Goal: Task Accomplishment & Management: Manage account settings

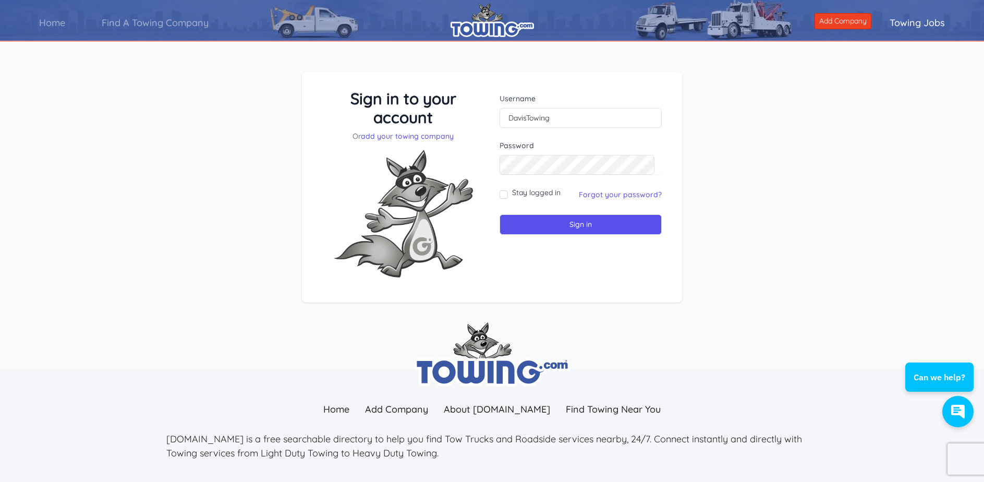
click at [525, 152] on div "Password" at bounding box center [581, 157] width 162 height 34
click at [587, 217] on input "Sign in" at bounding box center [581, 224] width 162 height 20
click at [525, 116] on input "text" at bounding box center [581, 118] width 162 height 20
type input "davisstowing"
click at [499, 194] on div "Username davisstowing Password Stay logged in Sign in" at bounding box center [581, 187] width 178 height 197
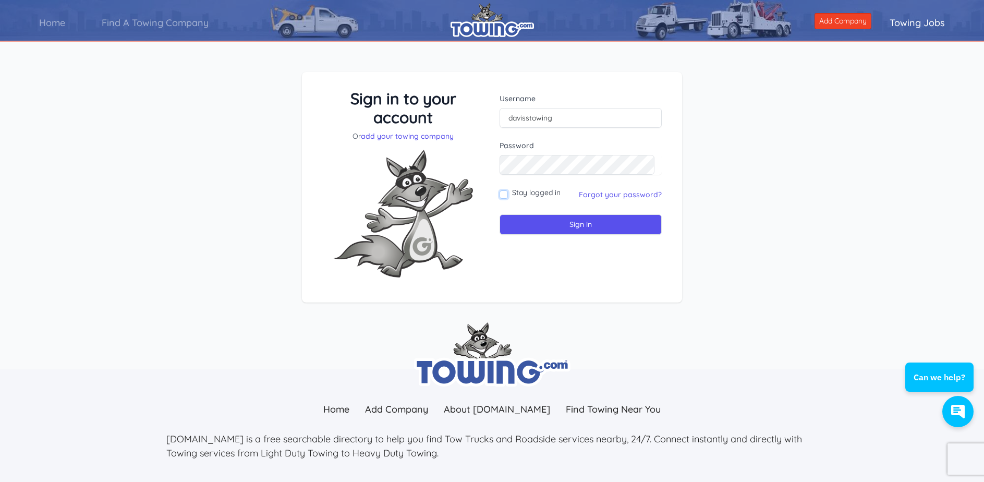
click at [502, 194] on input "Stay logged in" at bounding box center [504, 194] width 8 height 8
checkbox input "true"
click at [551, 225] on input "Sign in" at bounding box center [581, 224] width 162 height 20
click at [516, 112] on input "text" at bounding box center [581, 118] width 162 height 20
type input "scdgwd@aol.com"
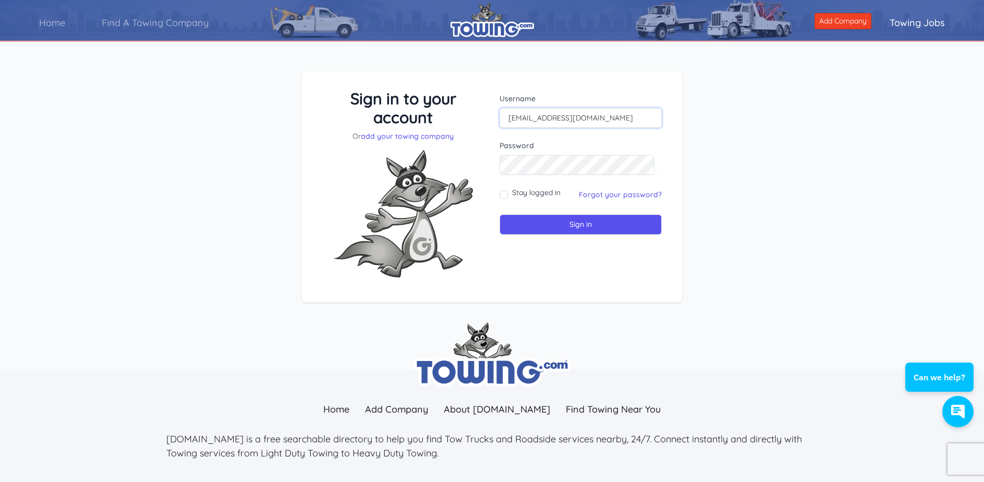
drag, startPoint x: 568, startPoint y: 118, endPoint x: 536, endPoint y: 114, distance: 32.1
click at [536, 114] on input "scdgwd@aol.com" at bounding box center [581, 118] width 162 height 20
click at [598, 115] on input "[EMAIL_ADDRESS][DOMAIN_NAME]" at bounding box center [581, 118] width 162 height 20
drag, startPoint x: 594, startPoint y: 116, endPoint x: 506, endPoint y: 111, distance: 87.8
click at [501, 111] on input "[EMAIL_ADDRESS][DOMAIN_NAME]" at bounding box center [581, 118] width 162 height 20
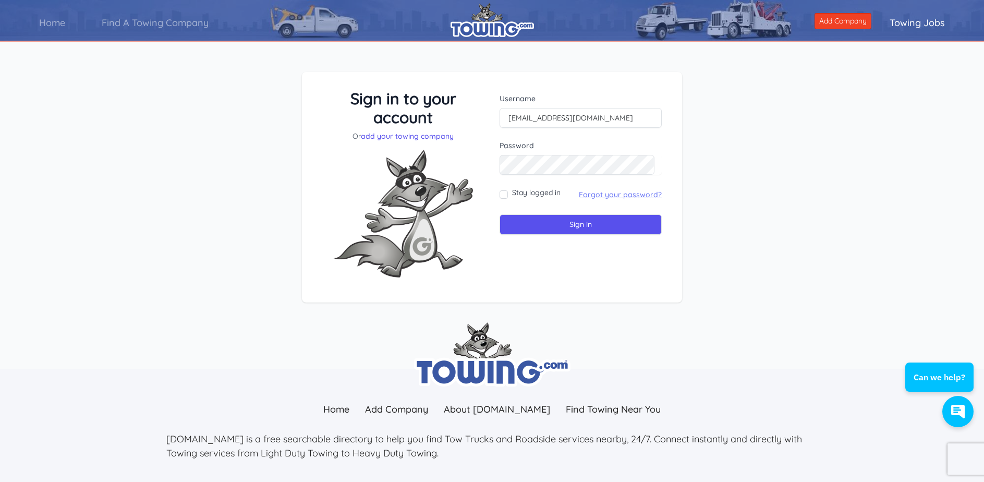
click at [621, 198] on link "Forgot your password?" at bounding box center [620, 194] width 83 height 9
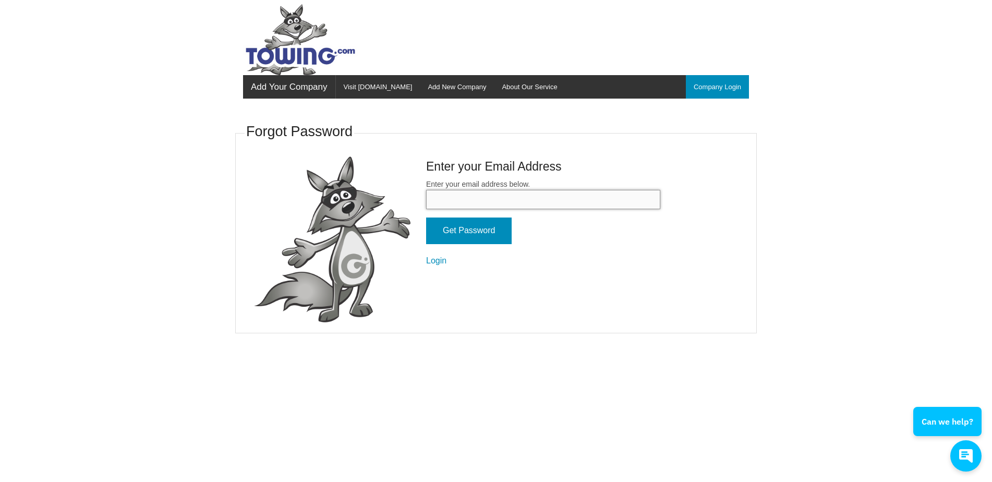
paste input "[EMAIL_ADDRESS][DOMAIN_NAME]"
type input "[EMAIL_ADDRESS][DOMAIN_NAME]"
click at [432, 224] on input "Get Password" at bounding box center [469, 231] width 86 height 27
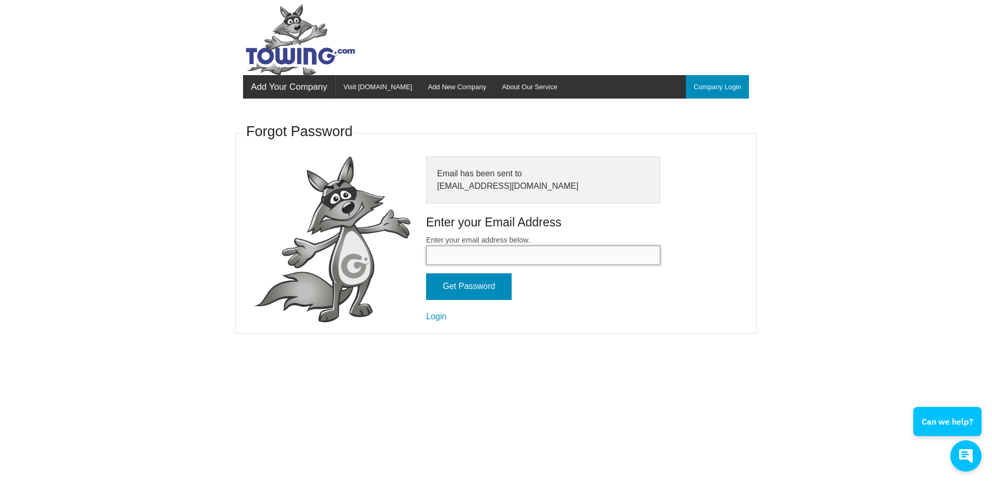
paste input "[EMAIL_ADDRESS][DOMAIN_NAME]"
type input "[EMAIL_ADDRESS][DOMAIN_NAME]"
click at [433, 282] on input "Get Password" at bounding box center [469, 286] width 86 height 27
click at [435, 316] on link "Login" at bounding box center [436, 316] width 20 height 9
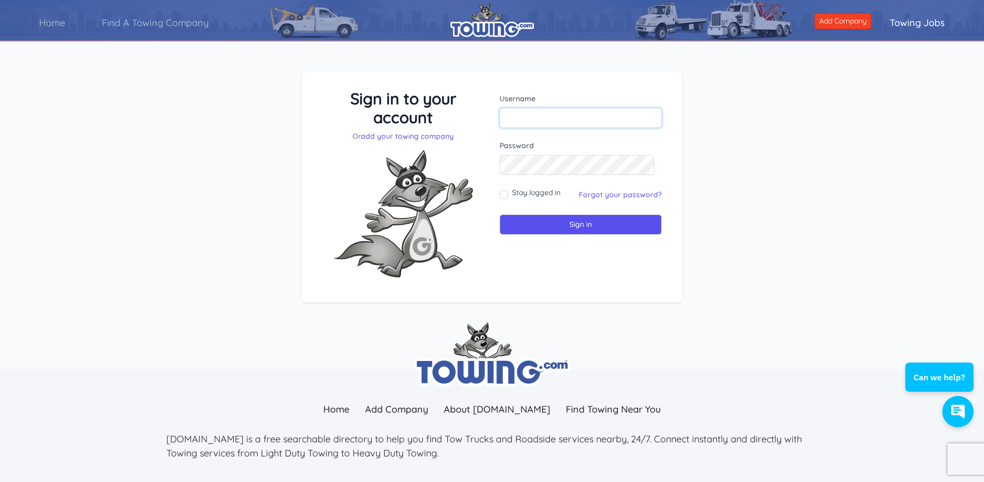
click at [530, 114] on input "text" at bounding box center [581, 118] width 162 height 20
type input "DavisTowing"
click at [501, 196] on input "Stay logged in" at bounding box center [504, 194] width 8 height 8
checkbox input "true"
click at [575, 224] on input "Sign in" at bounding box center [581, 224] width 162 height 20
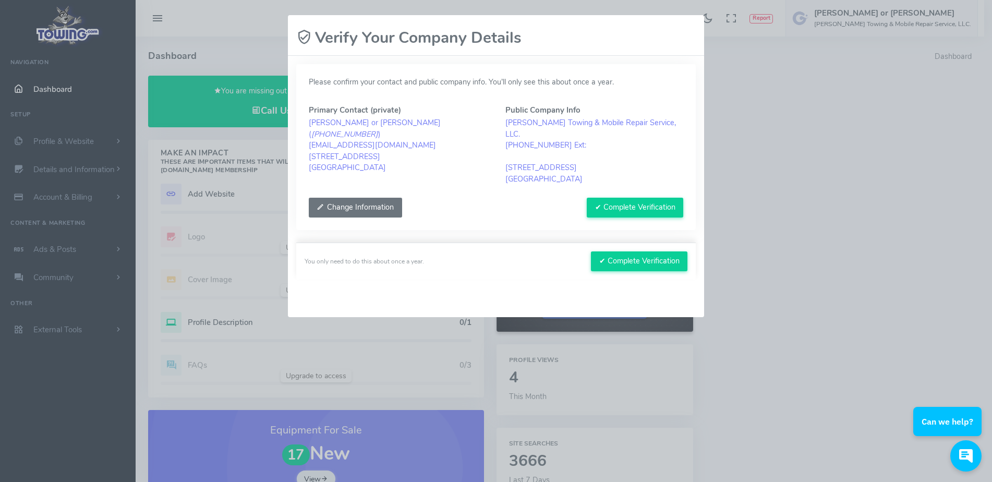
click at [364, 198] on button "Change Information" at bounding box center [355, 208] width 93 height 20
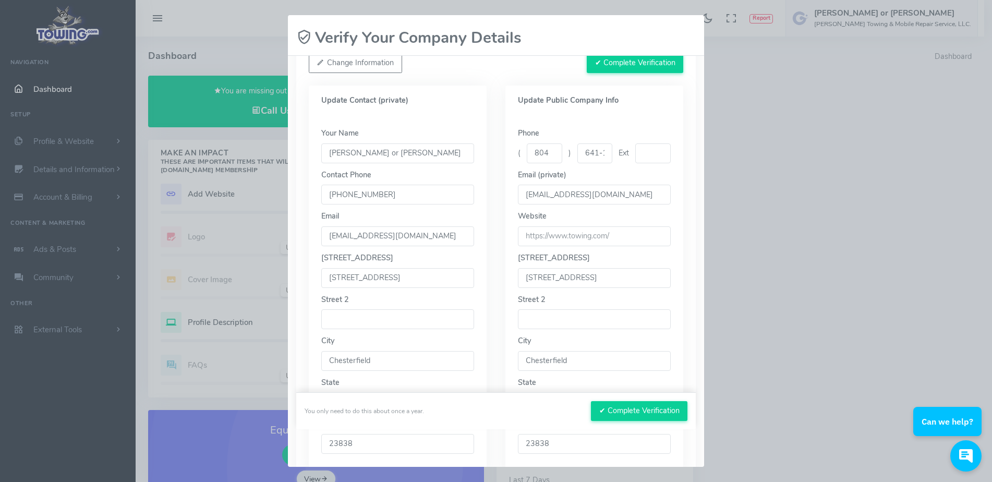
scroll to position [157, 0]
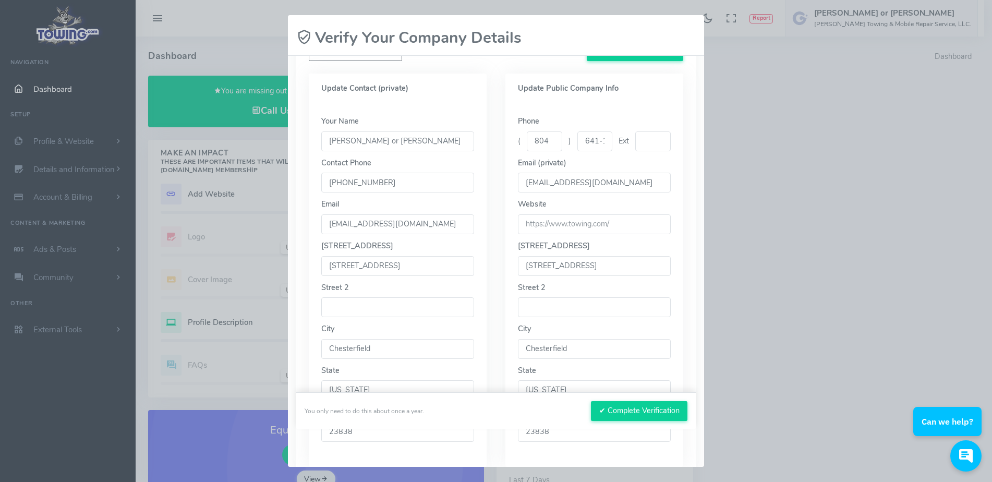
drag, startPoint x: 388, startPoint y: 252, endPoint x: 305, endPoint y: 261, distance: 83.9
click at [305, 261] on div "Update Contact (private) Your Name [PERSON_NAME] or [PERSON_NAME] Contact Phone…" at bounding box center [397, 270] width 197 height 393
type input "[STREET_ADDRESS][PERSON_NAME]"
click at [399, 339] on input "Chesterfield" at bounding box center [397, 349] width 153 height 20
type input "[PERSON_NAME]"
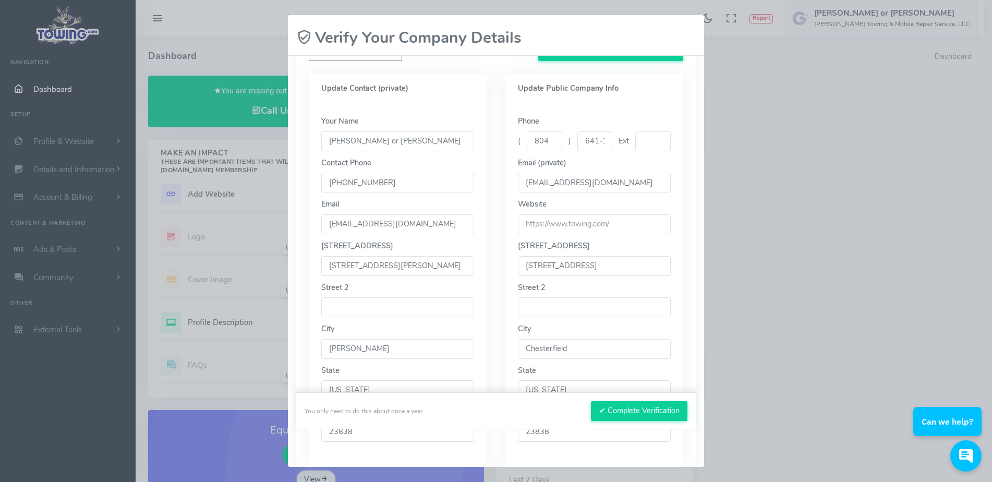
click at [476, 315] on div "Your Name [PERSON_NAME] or [PERSON_NAME] Contact Phone [PHONE_NUMBER] Email [EM…" at bounding box center [398, 285] width 178 height 364
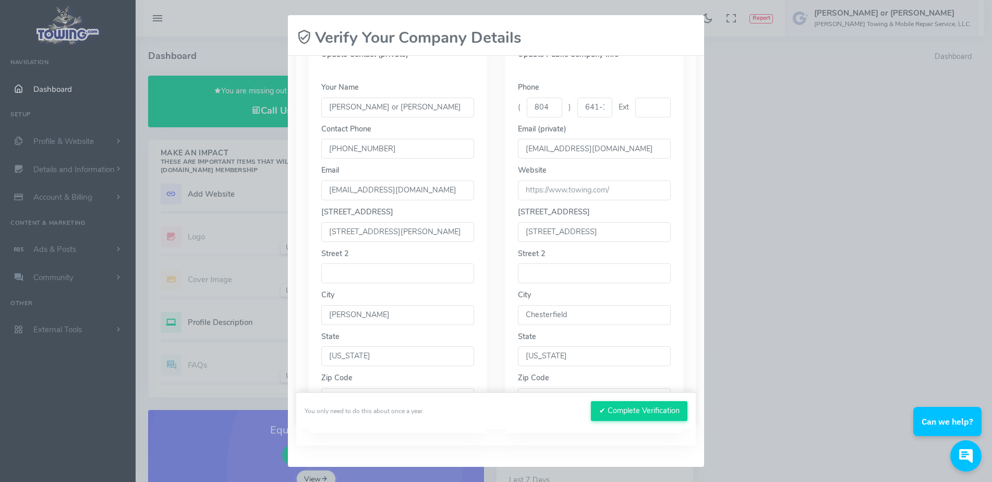
scroll to position [245, 0]
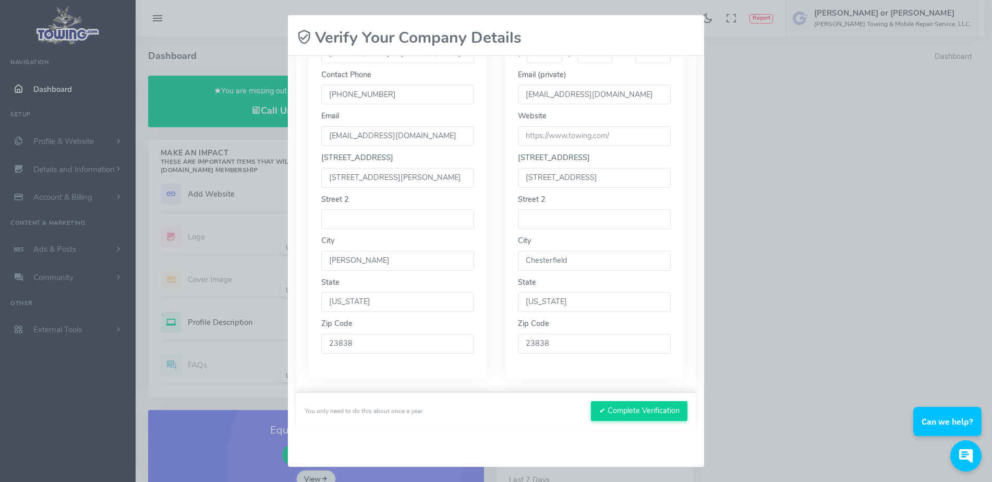
click at [363, 334] on input "23838" at bounding box center [397, 344] width 153 height 20
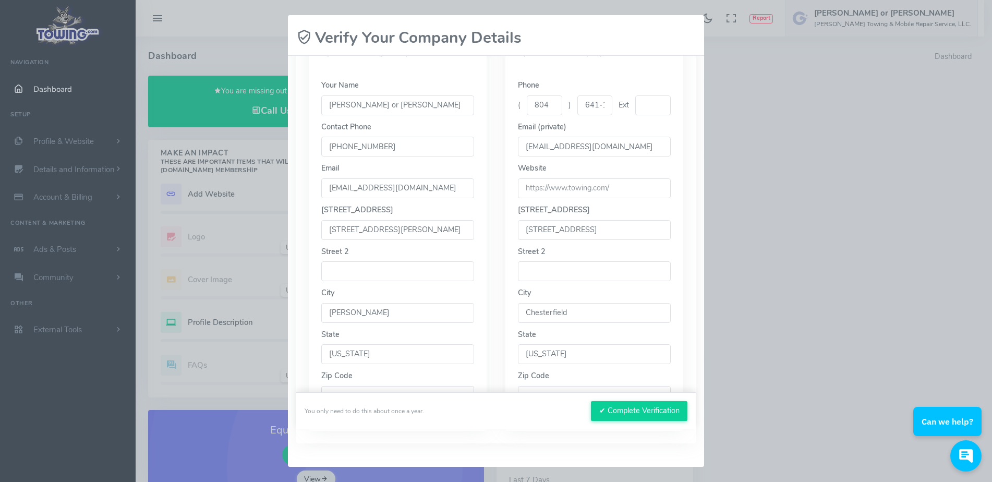
type input "23831"
drag, startPoint x: 523, startPoint y: 221, endPoint x: 604, endPoint y: 224, distance: 80.9
click at [604, 224] on input "14901 N Ivy Rd" at bounding box center [594, 230] width 153 height 20
drag, startPoint x: 571, startPoint y: 305, endPoint x: 465, endPoint y: 303, distance: 105.4
click at [465, 303] on div "Update Contact (private) Your Name shannon or Gary davis Contact Phone 804-641-…" at bounding box center [495, 225] width 393 height 412
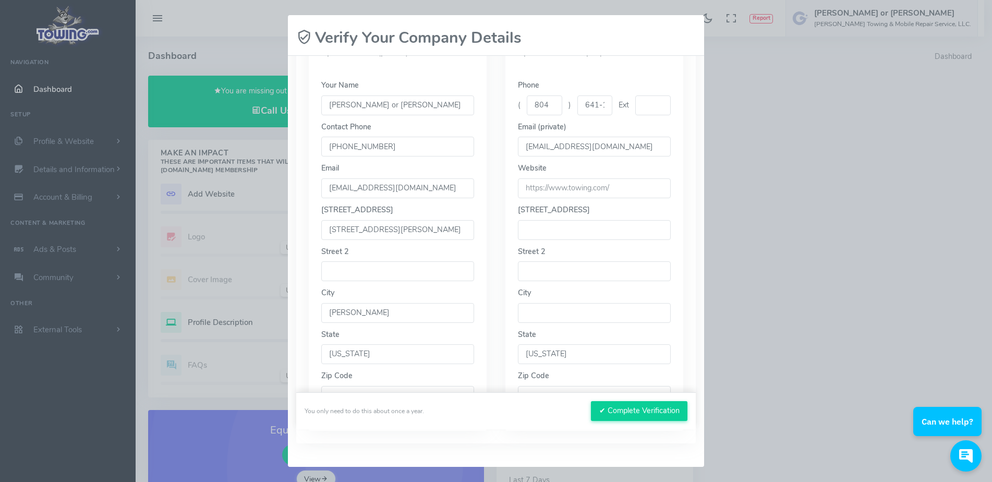
drag, startPoint x: 575, startPoint y: 380, endPoint x: 483, endPoint y: 377, distance: 92.4
click at [483, 377] on div "Update Contact (private) Your Name shannon or Gary davis Contact Phone 804-641-…" at bounding box center [495, 225] width 393 height 412
click at [527, 220] on input "text" at bounding box center [594, 230] width 153 height 20
type input "12712 Branders Bridge road Chester, Va 23831"
click at [535, 303] on input "text" at bounding box center [594, 313] width 153 height 20
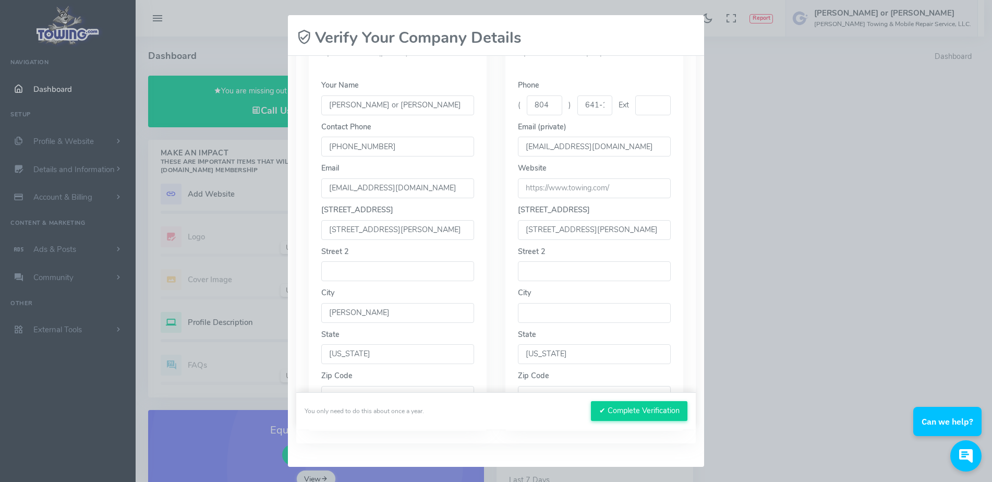
type input "Chester"
click at [547, 387] on input "text" at bounding box center [594, 396] width 153 height 20
type input "23831"
click at [641, 220] on input "12712 Branders Bridge road Chester, Va 23831" at bounding box center [594, 230] width 153 height 20
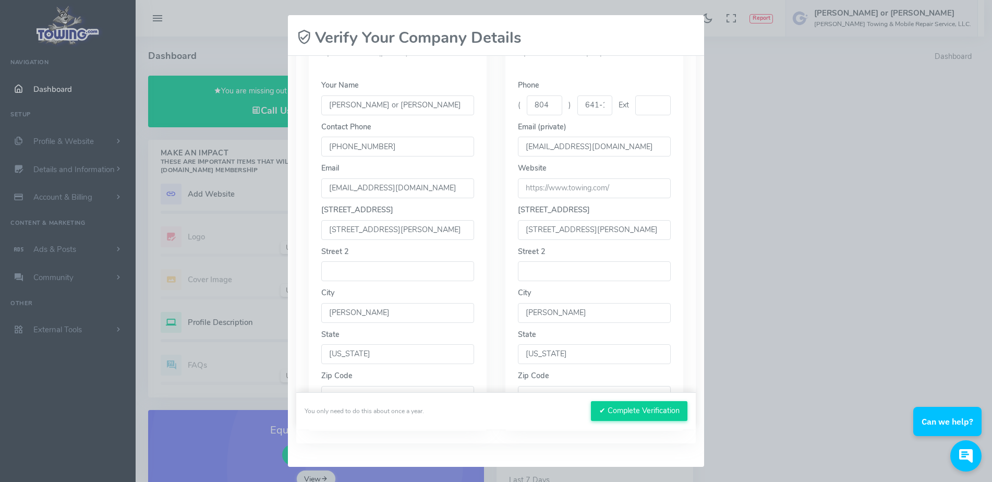
drag, startPoint x: 619, startPoint y: 218, endPoint x: 679, endPoint y: 215, distance: 60.1
click at [679, 215] on div "Update Public Company Info Phone ( 804 ) 641-1777 Ext Email (private) scdgwd@ao…" at bounding box center [594, 234] width 197 height 393
type input "12712 Branders Bridge road"
click at [675, 218] on div "Phone ( 804 ) 641-1777 Ext Email (private) scdgwd@aol.com Website Street 1 City" at bounding box center [595, 249] width 178 height 364
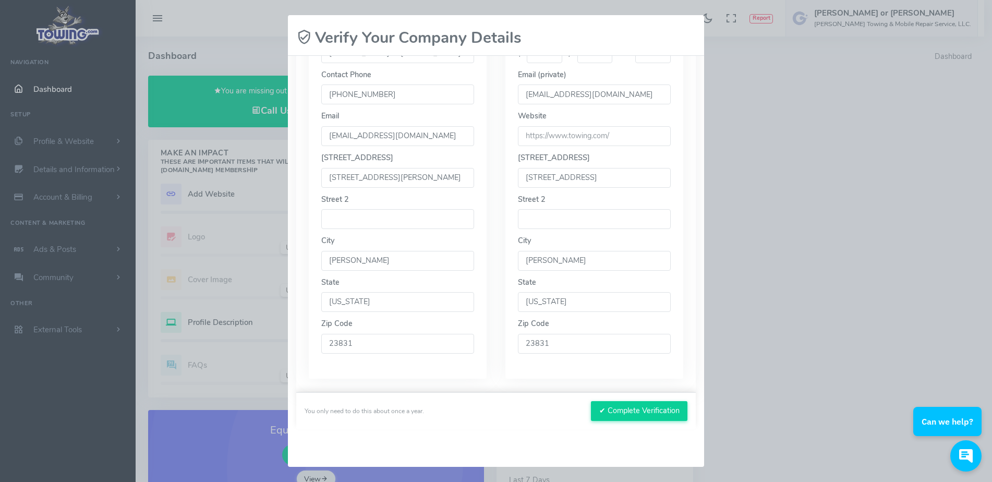
scroll to position [140, 0]
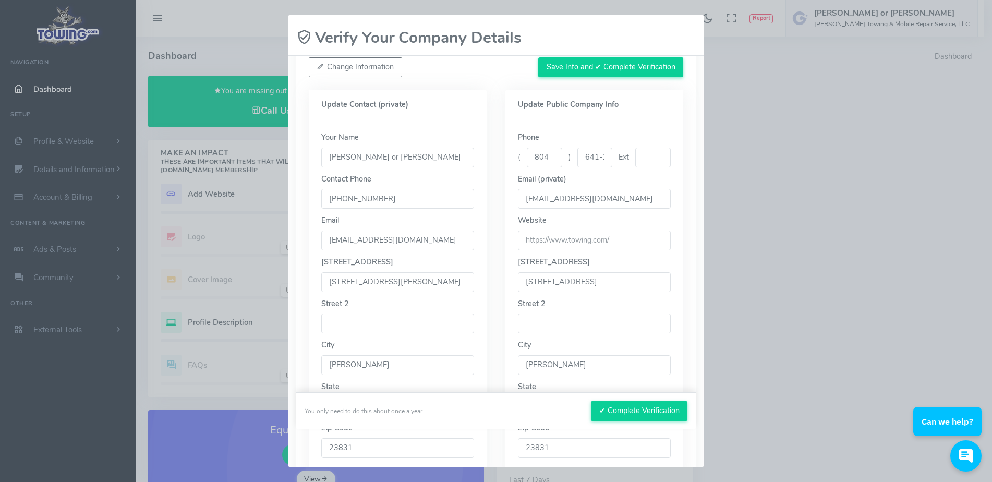
click at [652, 148] on input "text" at bounding box center [652, 158] width 35 height 20
click at [598, 148] on input "641-1777" at bounding box center [595, 158] width 35 height 20
drag, startPoint x: 598, startPoint y: 145, endPoint x: 547, endPoint y: 146, distance: 51.1
click at [547, 148] on div "( 804 ) 641-17771777 Ext" at bounding box center [594, 158] width 153 height 20
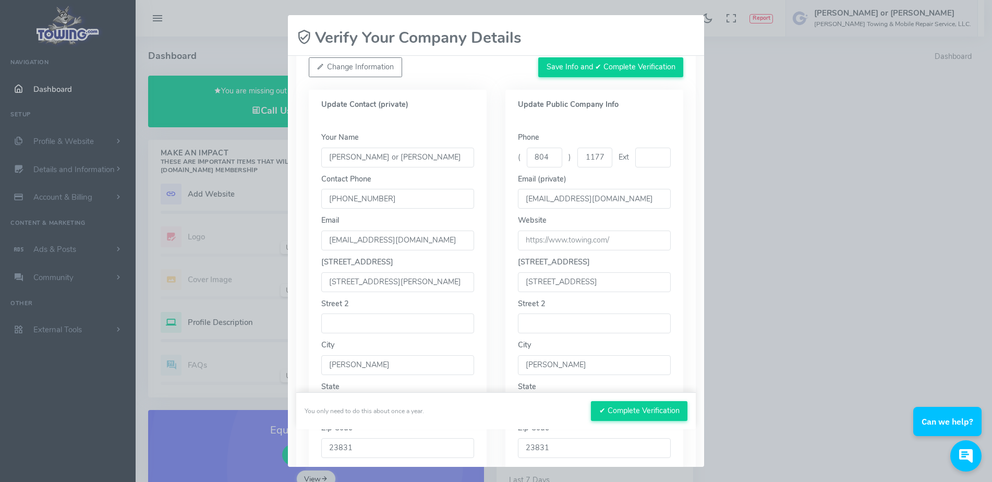
scroll to position [0, 14]
type input "6411777"
click at [641, 91] on div "Update Public Company Info" at bounding box center [595, 105] width 178 height 30
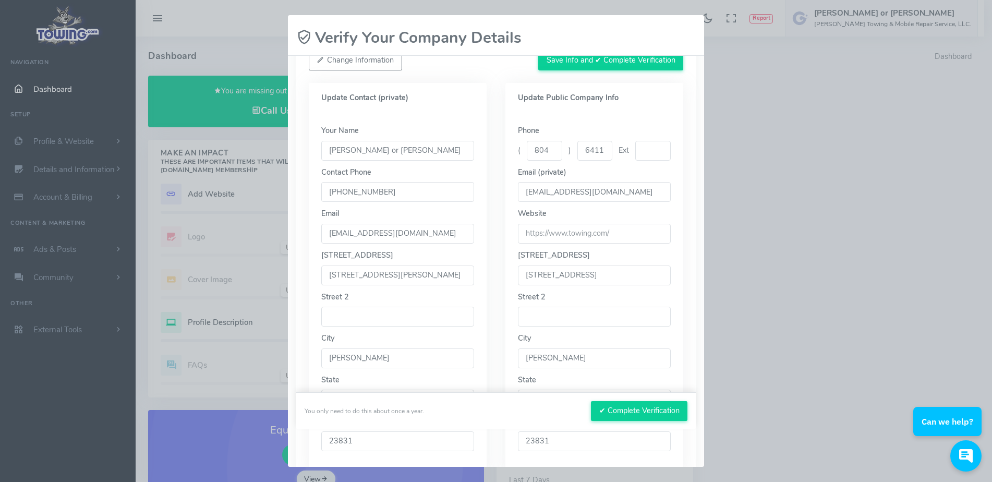
scroll to position [140, 0]
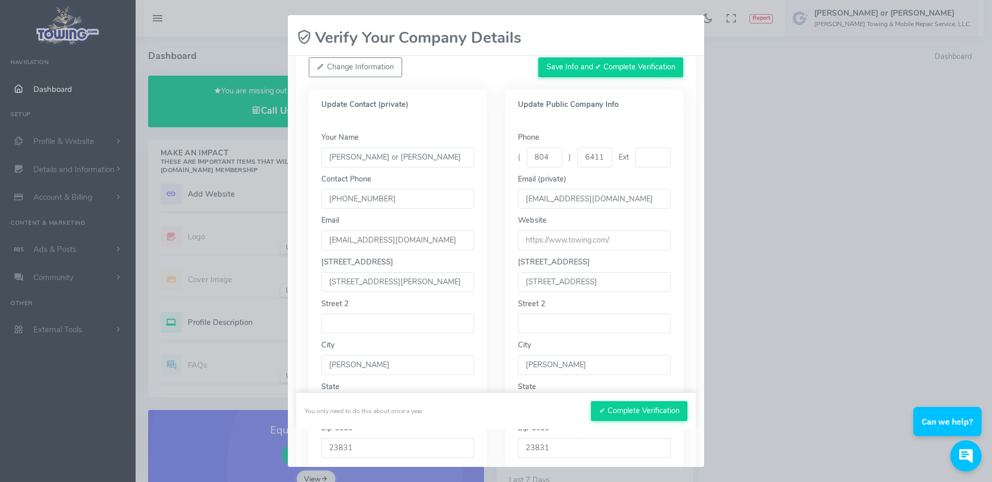
drag, startPoint x: 368, startPoint y: 145, endPoint x: 293, endPoint y: 143, distance: 75.1
click at [293, 142] on div "Please confirm your contact and public company info. You’ll only see this about…" at bounding box center [496, 261] width 416 height 411
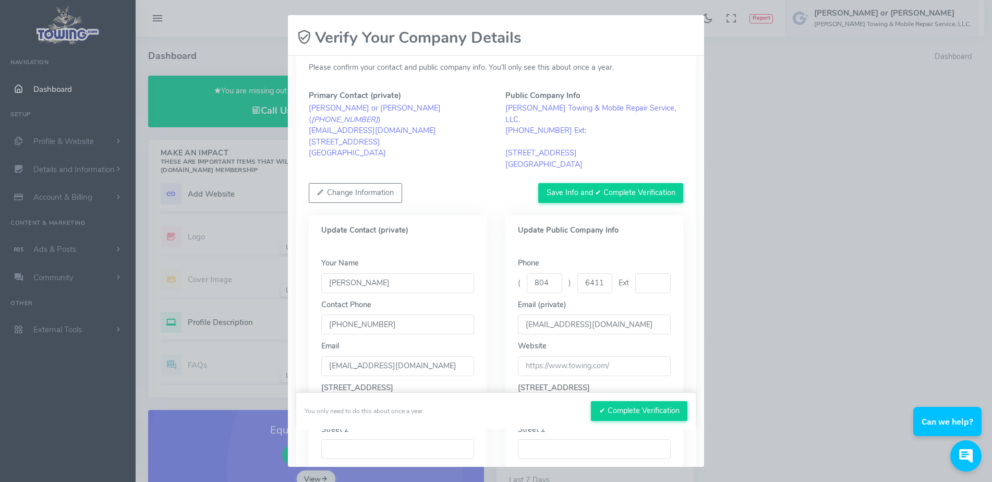
scroll to position [0, 0]
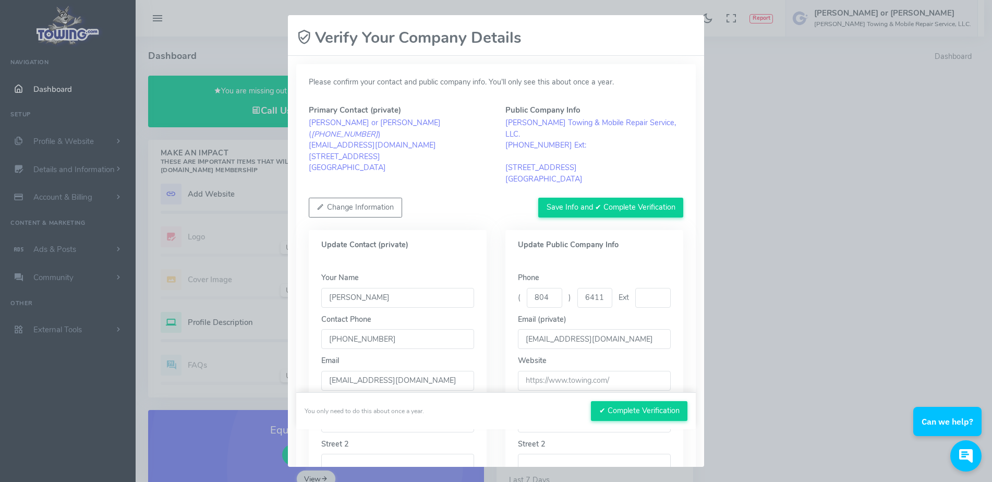
type input "Gary Davis"
click at [619, 371] on input "url" at bounding box center [594, 381] width 153 height 20
drag, startPoint x: 616, startPoint y: 366, endPoint x: 538, endPoint y: 356, distance: 77.8
click at [538, 355] on div "Website" at bounding box center [594, 372] width 153 height 35
paste input "https://davisstowingandmobilerepair.com/"
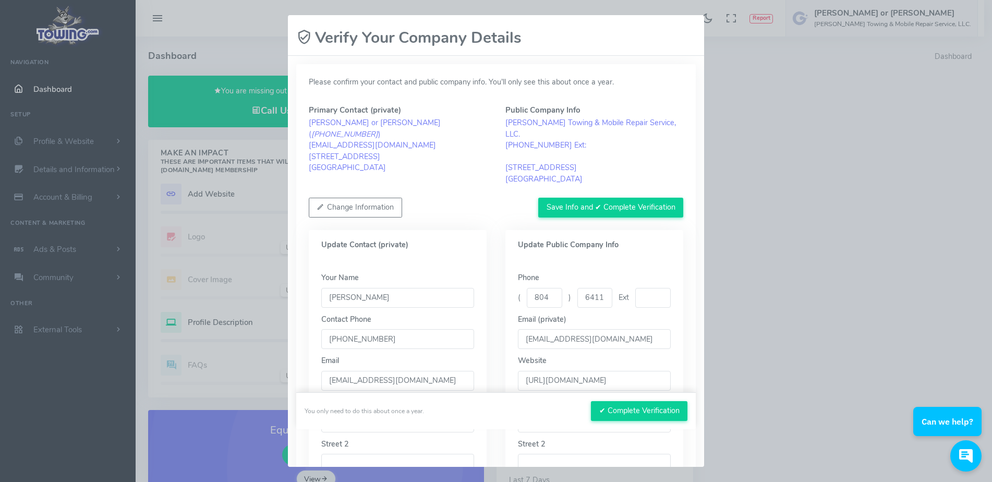
scroll to position [0, 6]
type input "https://davisstowingandmobilerepair.com/"
click at [638, 404] on button "✔ Complete Verification" at bounding box center [639, 411] width 97 height 20
click at [598, 198] on button "Save Info and ✔ Complete Verification" at bounding box center [610, 208] width 145 height 20
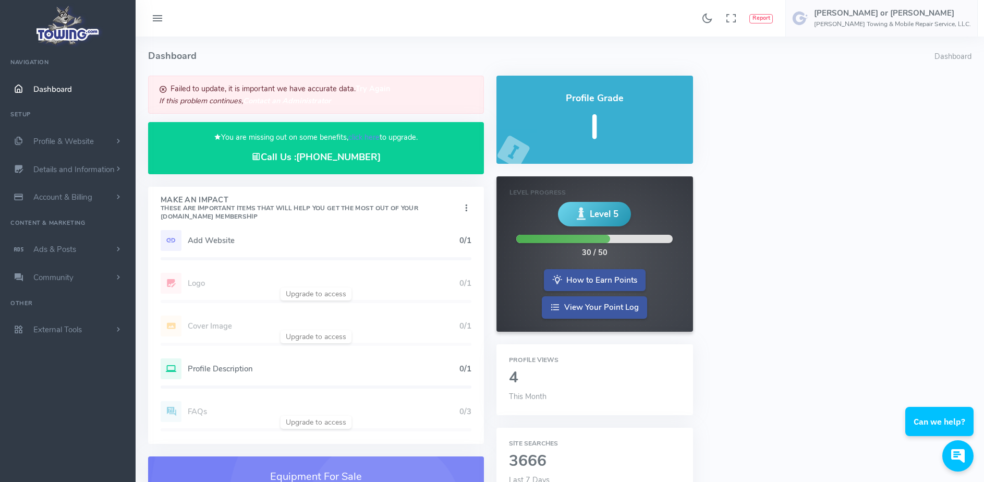
click at [219, 241] on h5 "Add Website" at bounding box center [324, 240] width 272 height 8
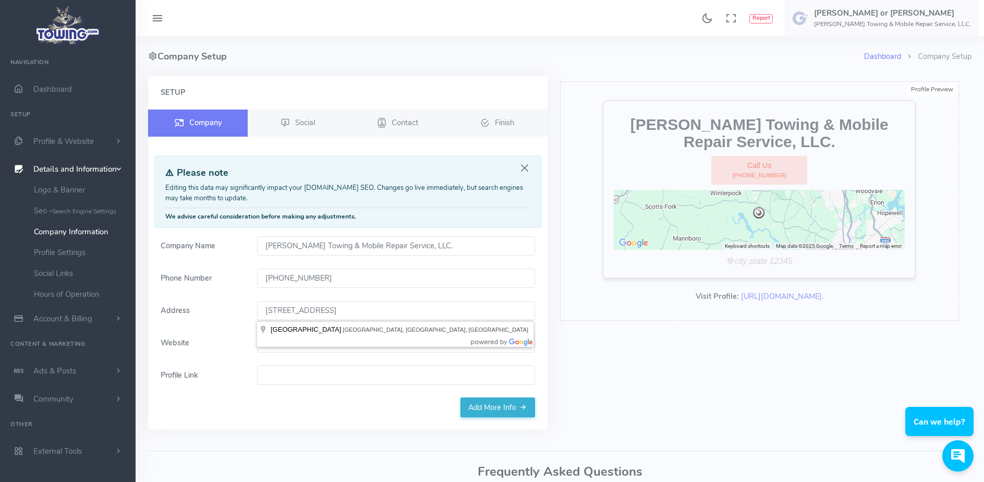
drag, startPoint x: 440, startPoint y: 306, endPoint x: 173, endPoint y: 317, distance: 267.4
click at [173, 317] on div "Address [STREET_ADDRESS]" at bounding box center [347, 311] width 387 height 20
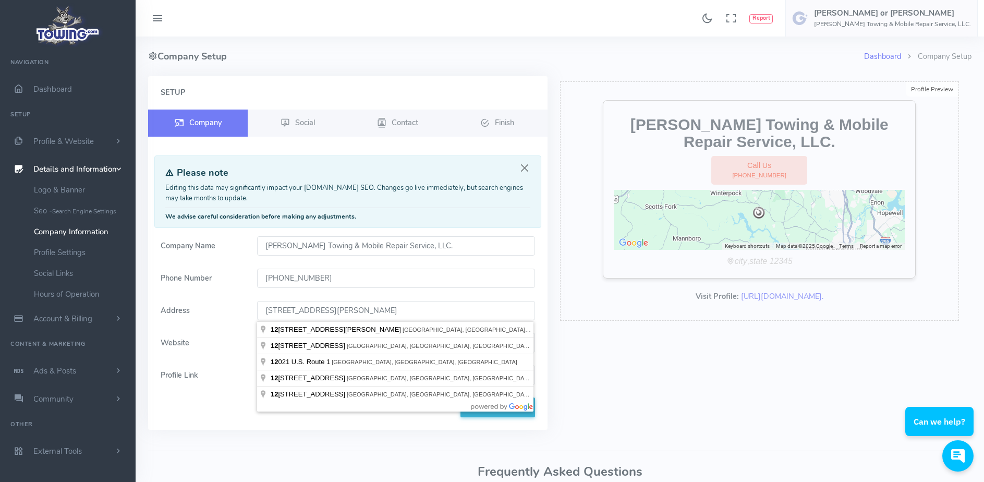
click at [442, 312] on input "12712 Branders Bridge road Chester, Va 23831" at bounding box center [396, 311] width 278 height 20
click at [562, 314] on div "Profile Preview Edit Davis's Towing & Mobile Repair Service, LLC. Call Us (804)…" at bounding box center [760, 200] width 400 height 239
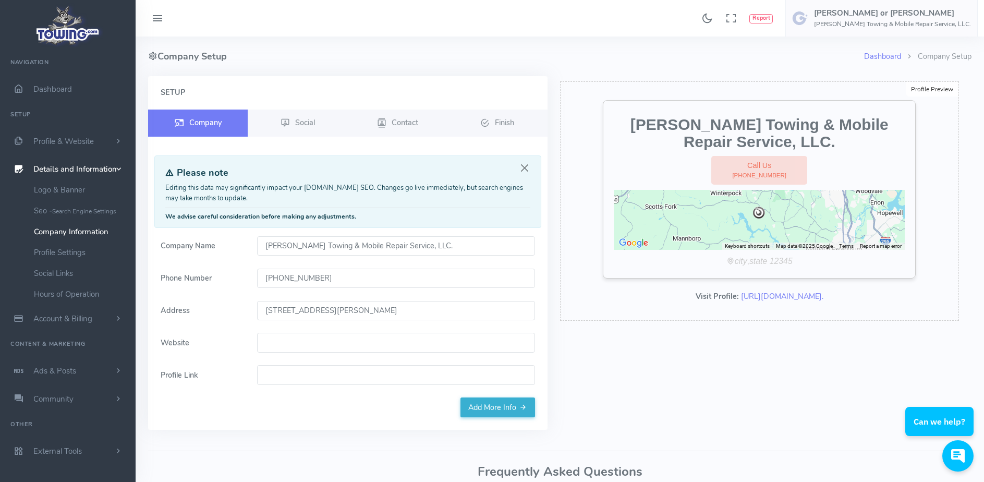
type input "12712 Branders Bridge Rd, Chester, VA 23831, USA"
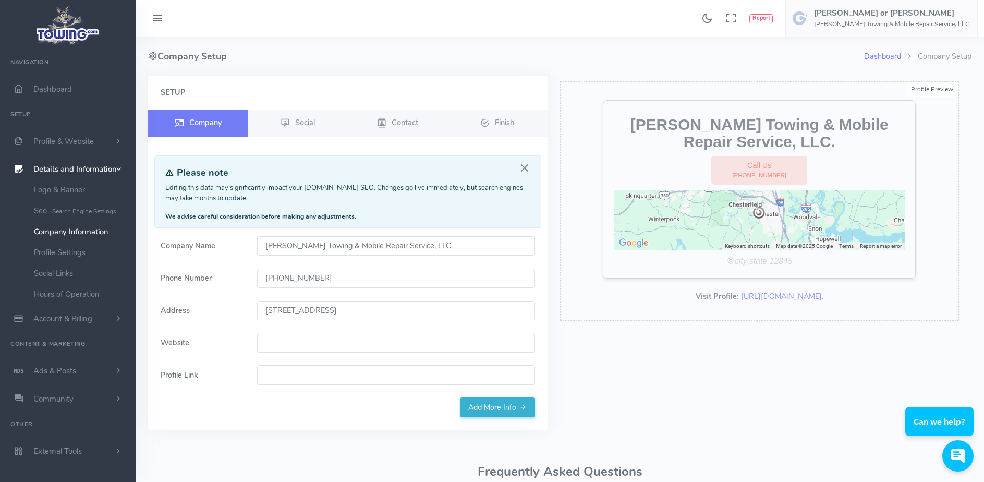
click at [265, 338] on input "Website" at bounding box center [396, 343] width 278 height 20
paste input "https://davisstowingandmobilerepair.com/"
type input "https://davisstowingandmobilerepair.com/"
click at [245, 413] on div "Setup Company Social Contact Finish" at bounding box center [348, 253] width 400 height 354
click at [514, 406] on link "Add More Info" at bounding box center [498, 408] width 75 height 20
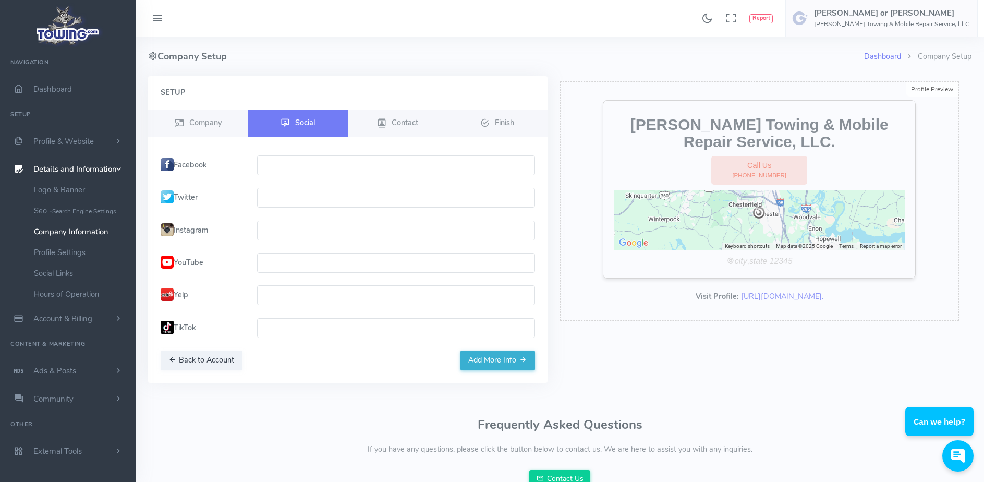
paste input "https://www.facebook.com/daviss.towing"
type input "https://www.facebook.com/daviss.towing"
click at [494, 362] on button "Add More Info" at bounding box center [498, 361] width 75 height 20
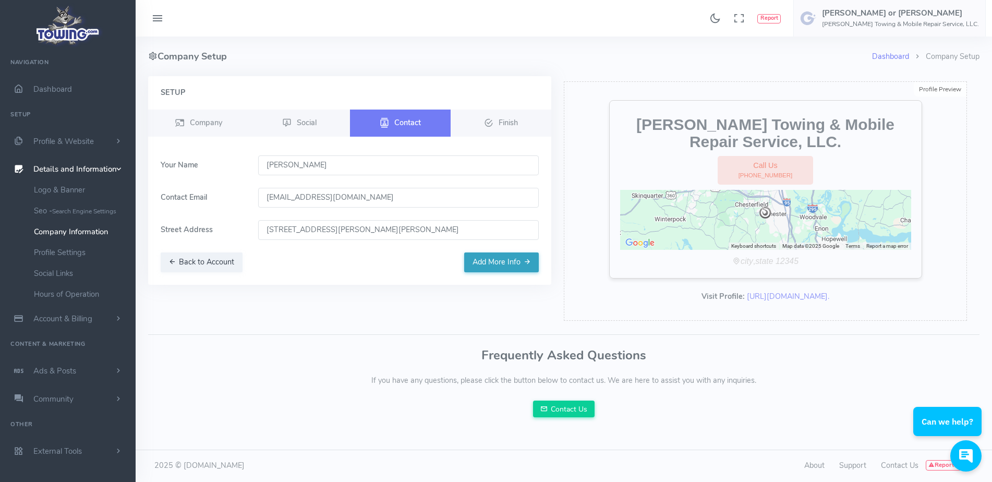
click at [501, 263] on button "Add More Info" at bounding box center [501, 262] width 75 height 20
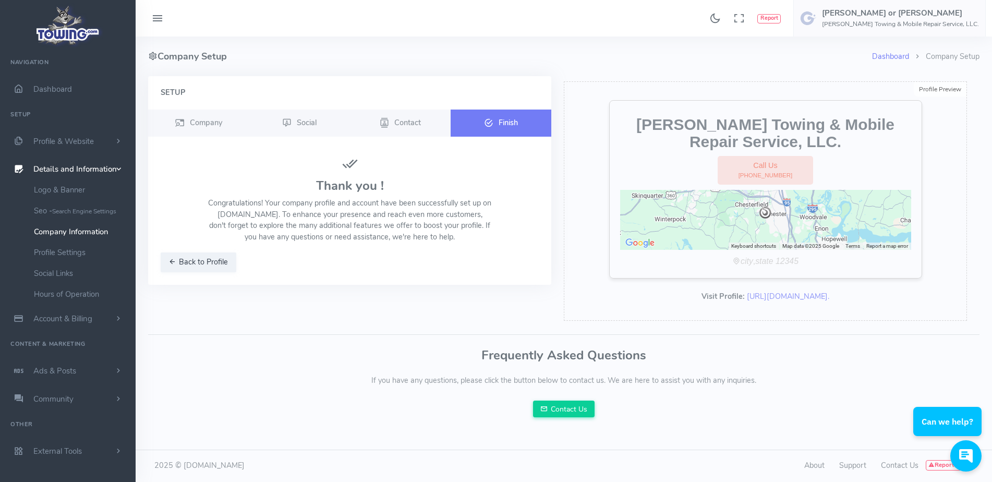
click at [501, 127] on span "Finish" at bounding box center [508, 122] width 19 height 10
click at [199, 261] on button "Back to Profile" at bounding box center [199, 262] width 76 height 20
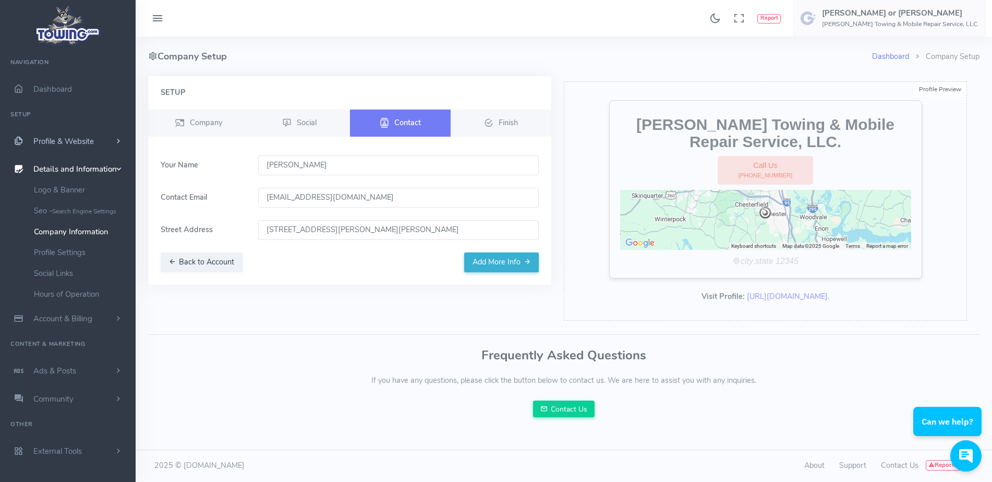
click at [58, 140] on span "Profile & Website" at bounding box center [63, 141] width 61 height 10
click at [51, 158] on link "Homepage Content" at bounding box center [81, 161] width 110 height 21
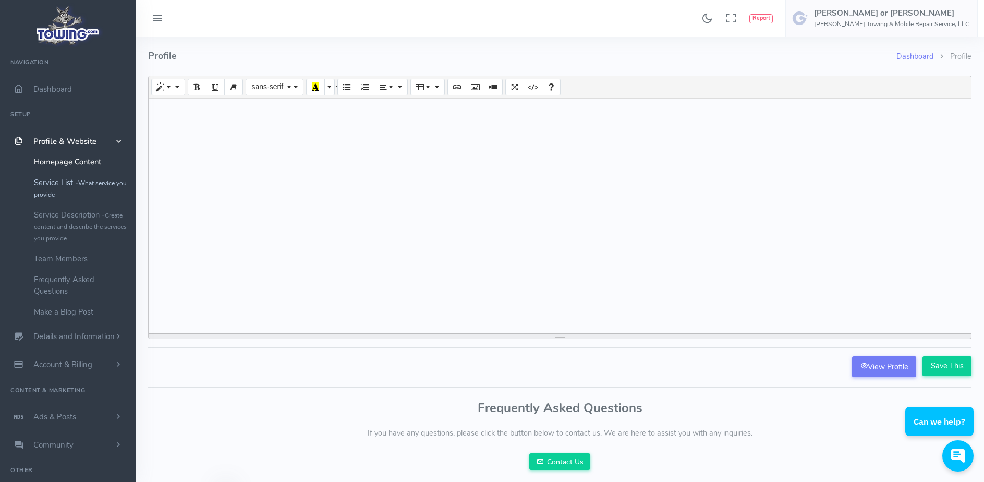
click at [70, 185] on link "Service List - What service you provide" at bounding box center [81, 188] width 110 height 32
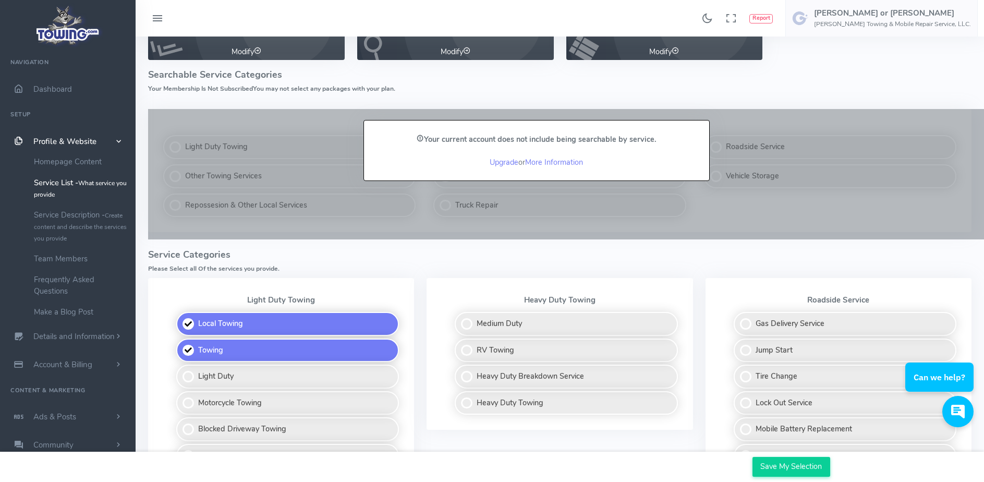
scroll to position [104, 0]
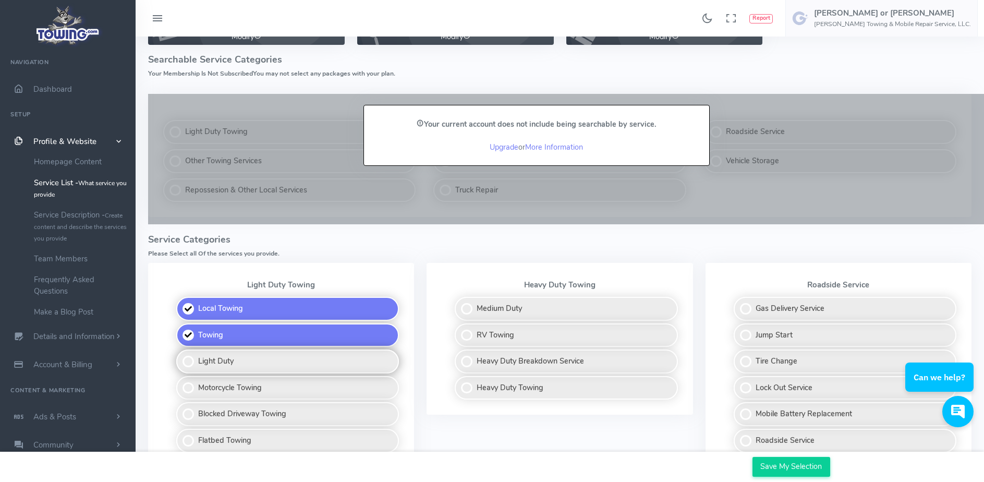
click at [188, 359] on label "Light Duty" at bounding box center [287, 362] width 223 height 24
click at [181, 356] on input "Light Duty" at bounding box center [177, 353] width 7 height 7
checkbox input "true"
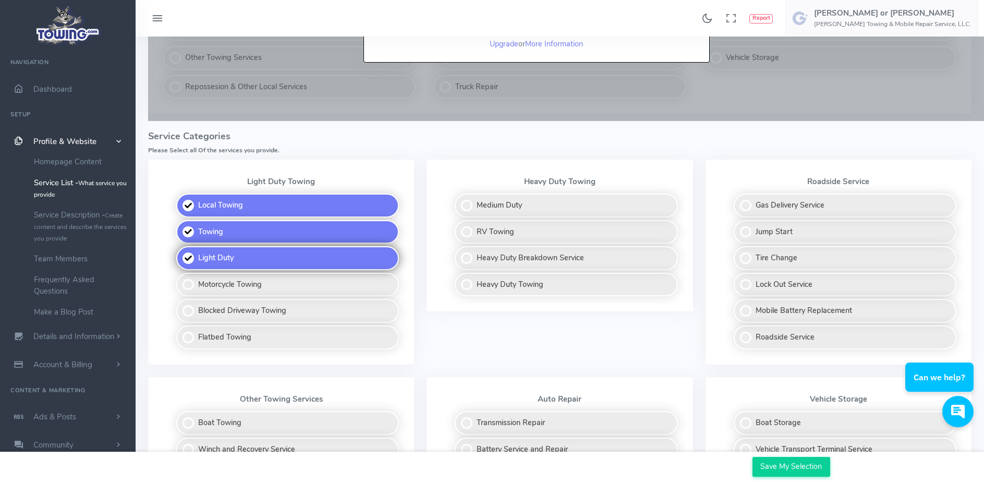
scroll to position [209, 0]
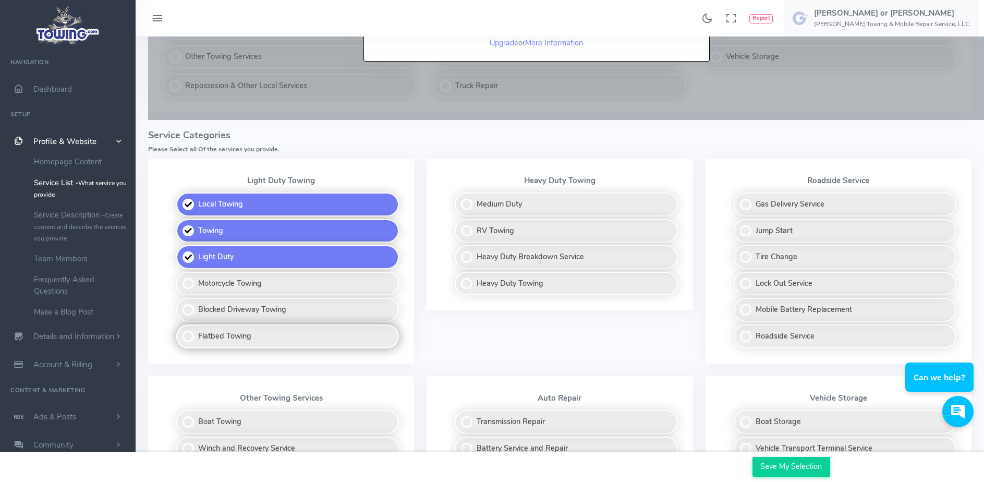
click at [188, 334] on label "Flatbed Towing" at bounding box center [287, 336] width 223 height 24
click at [181, 331] on input "Flatbed Towing" at bounding box center [177, 327] width 7 height 7
checkbox input "true"
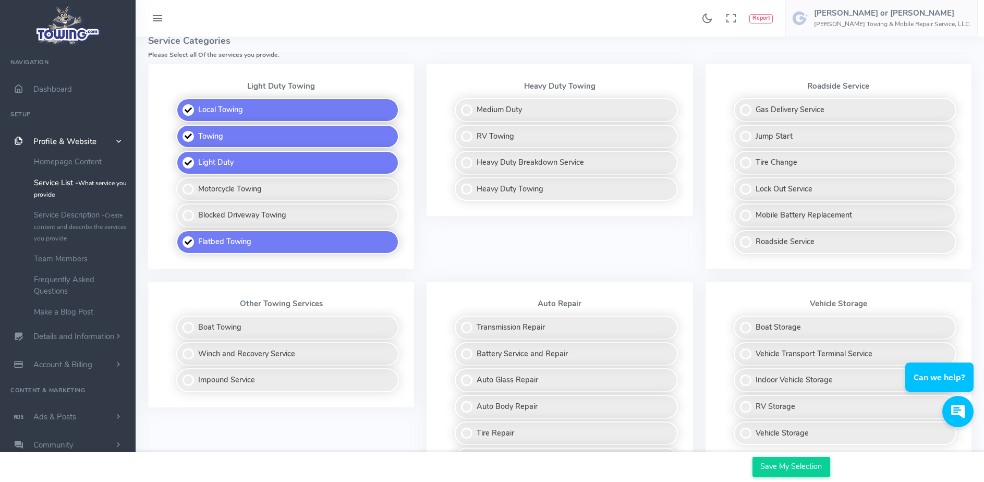
scroll to position [313, 0]
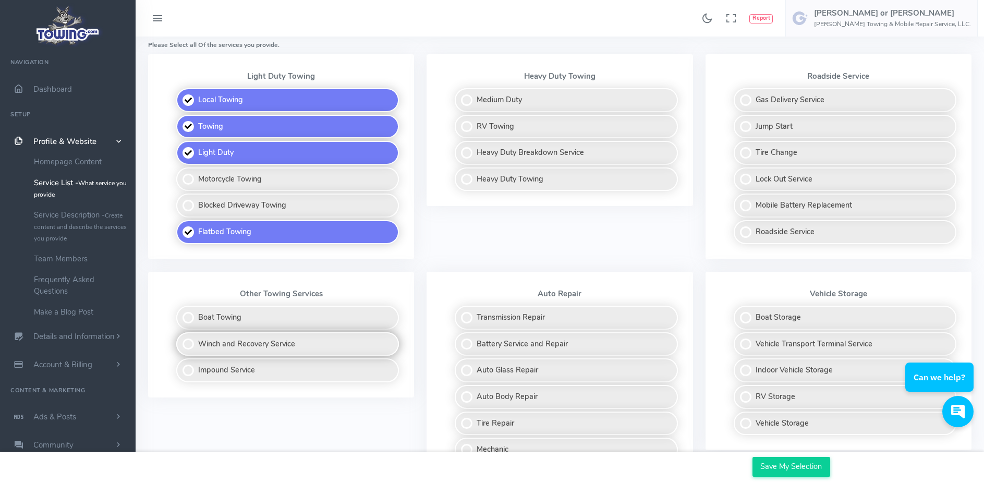
click at [186, 340] on label "Winch and Recovery Service" at bounding box center [287, 344] width 223 height 24
click at [181, 339] on input "Winch and Recovery Service" at bounding box center [177, 335] width 7 height 7
checkbox input "true"
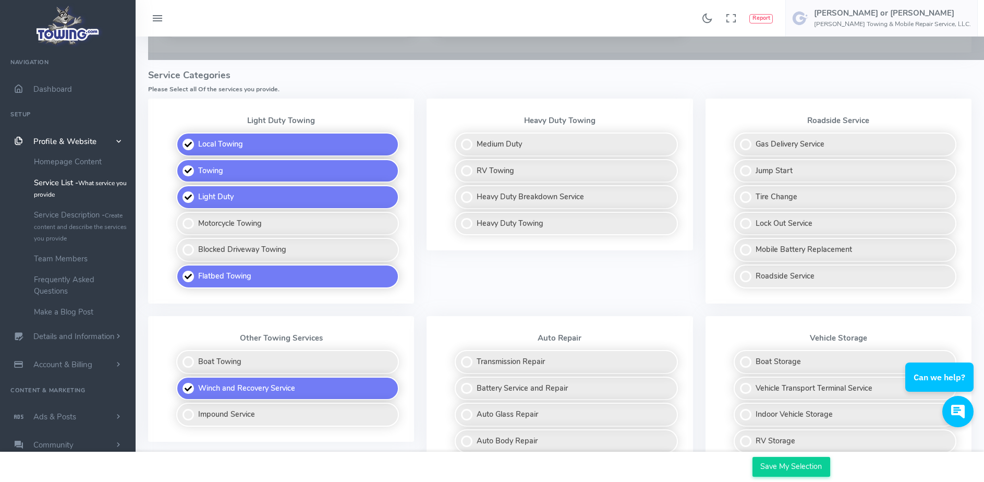
scroll to position [209, 0]
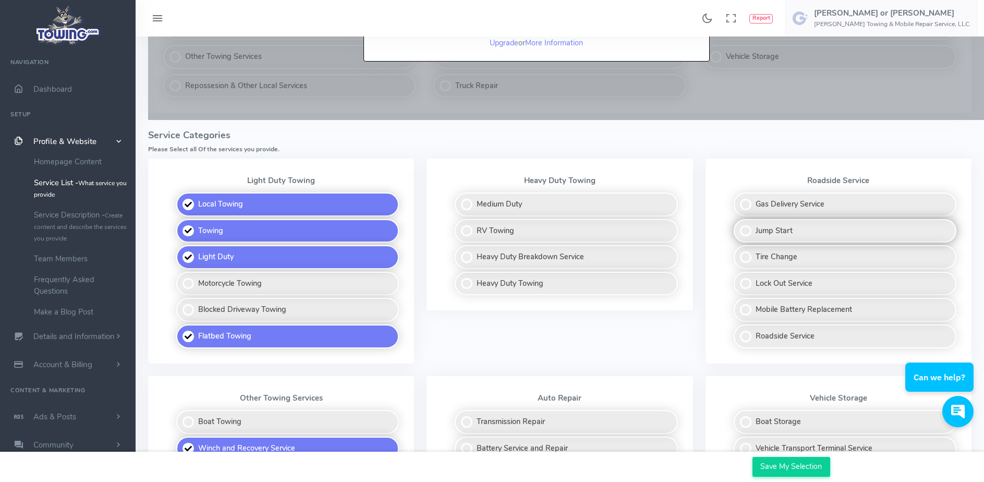
click at [742, 232] on label "Jump Start" at bounding box center [845, 231] width 223 height 24
click at [738, 226] on input "Jump Start" at bounding box center [734, 222] width 7 height 7
checkbox input "true"
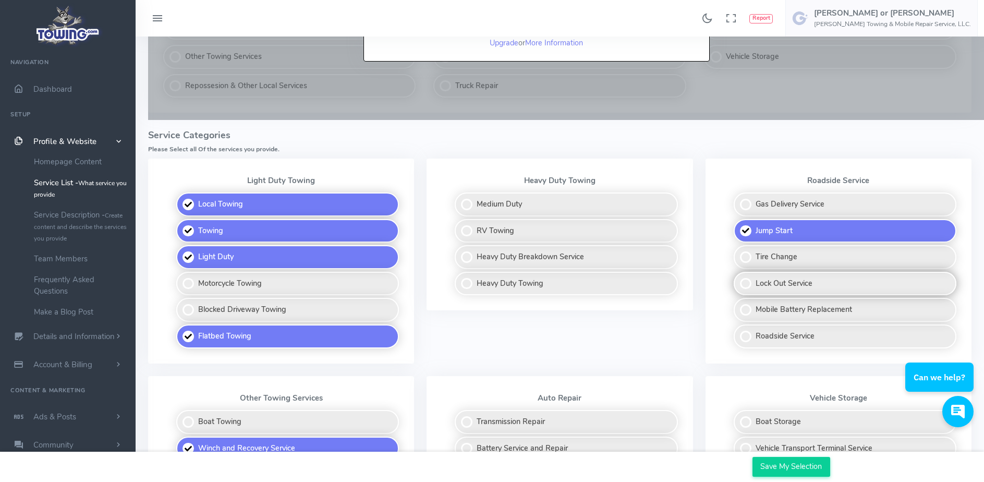
click at [745, 282] on label "Lock Out Service" at bounding box center [845, 284] width 223 height 24
click at [738, 279] on input "Lock Out Service" at bounding box center [734, 275] width 7 height 7
checkbox input "true"
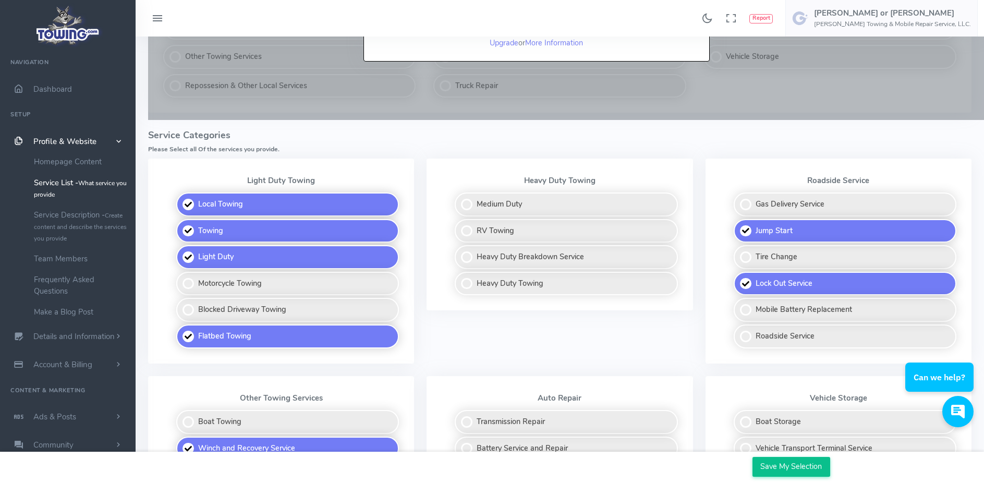
click at [794, 463] on input "Save My Selection" at bounding box center [792, 467] width 78 height 20
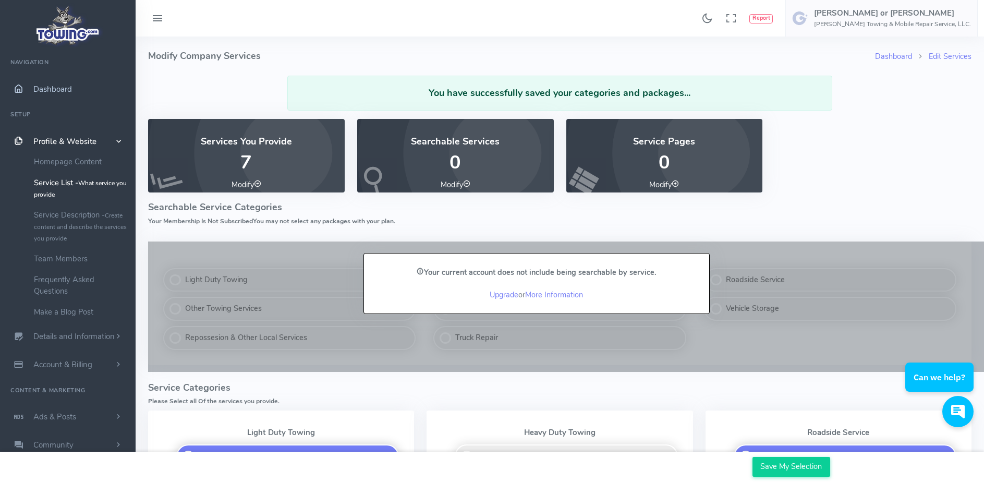
click at [55, 89] on span "Dashboard" at bounding box center [52, 89] width 39 height 10
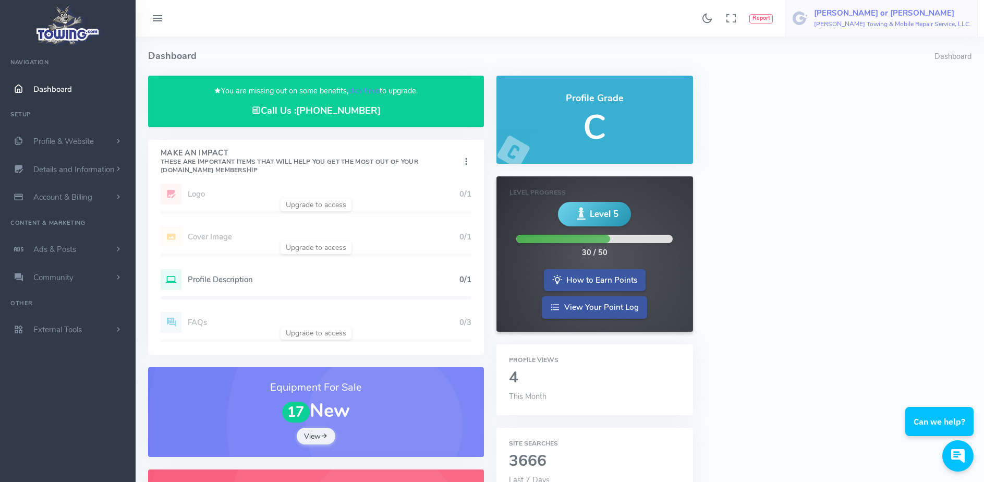
click at [875, 28] on h6 "[PERSON_NAME] Towing & Mobile Repair Service, LLC." at bounding box center [892, 24] width 157 height 7
click at [896, 61] on span "Account Settings" at bounding box center [867, 63] width 57 height 10
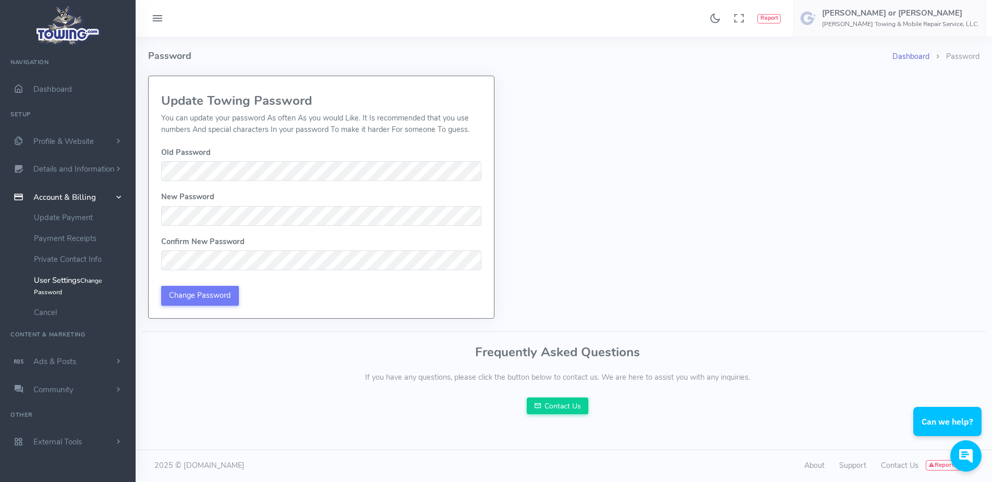
click at [925, 53] on link "Dashboard" at bounding box center [911, 56] width 37 height 10
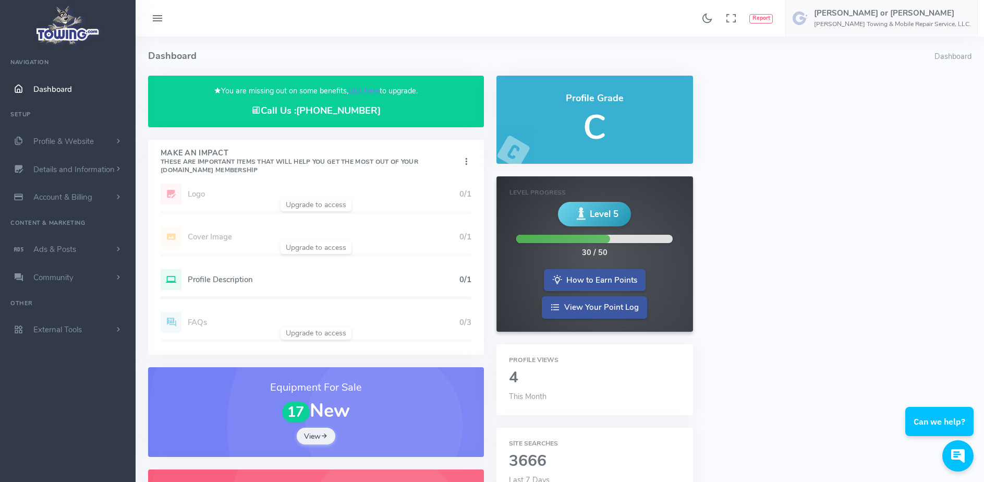
click at [46, 87] on span "Dashboard" at bounding box center [52, 89] width 39 height 10
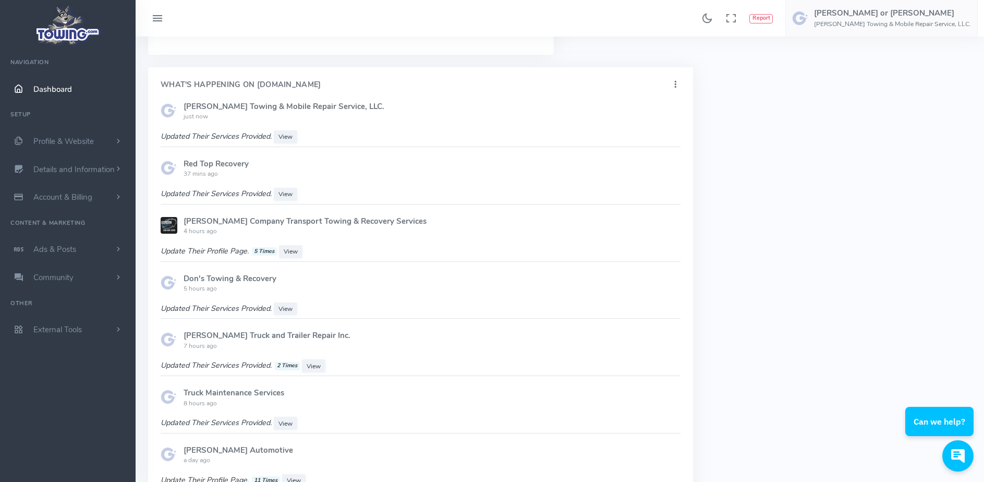
scroll to position [574, 0]
click at [283, 134] on span "View" at bounding box center [286, 134] width 14 height 8
click at [47, 89] on span "Dashboard" at bounding box center [52, 89] width 39 height 10
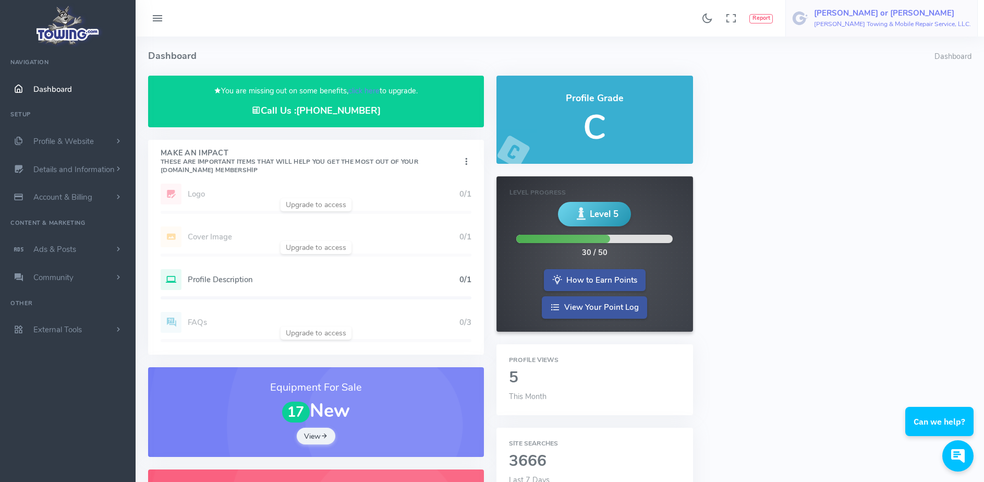
click at [886, 17] on h5 "[PERSON_NAME] or [PERSON_NAME]" at bounding box center [892, 13] width 157 height 8
click at [90, 167] on span "Details and Information" at bounding box center [73, 169] width 81 height 10
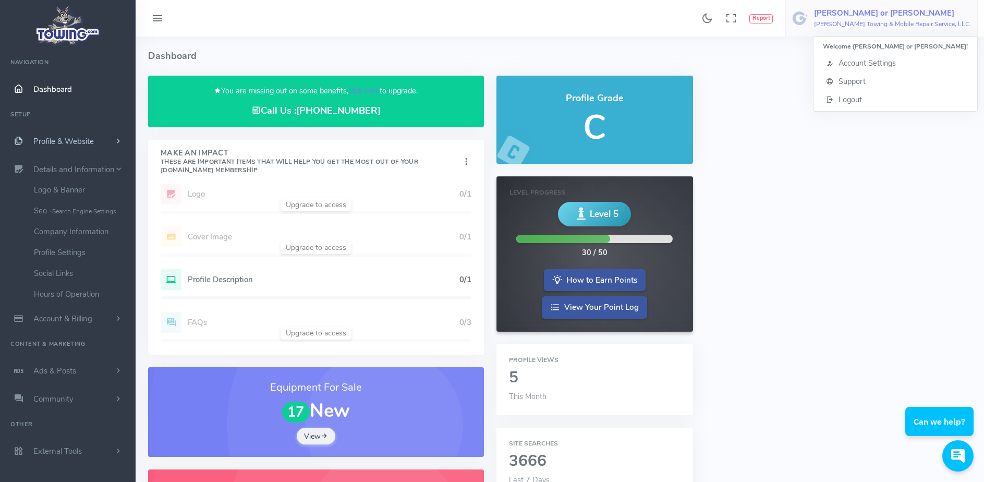
click at [76, 140] on span "Profile & Website" at bounding box center [63, 141] width 61 height 10
click at [81, 159] on link "Homepage Content" at bounding box center [81, 161] width 110 height 21
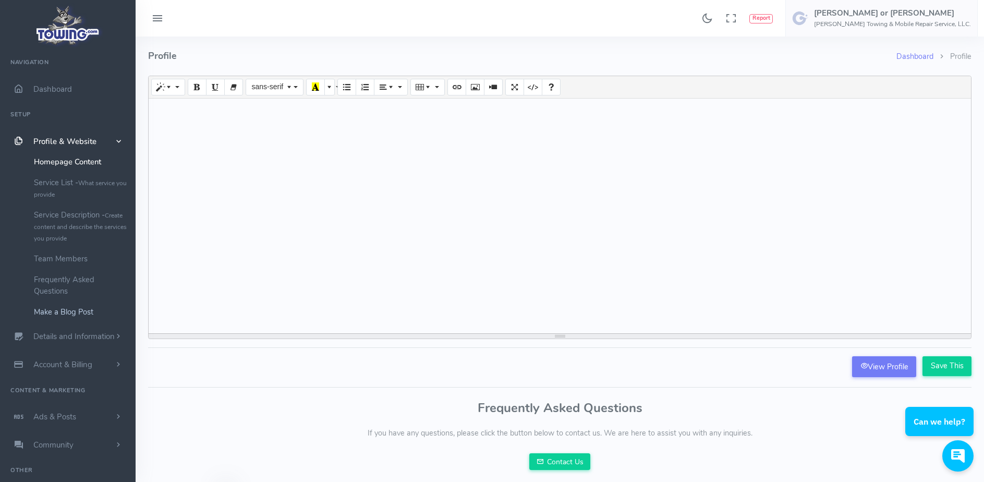
scroll to position [25, 0]
click at [41, 421] on span "Community" at bounding box center [53, 420] width 40 height 10
click at [62, 297] on link "Publicly Answer Questions" at bounding box center [81, 297] width 110 height 21
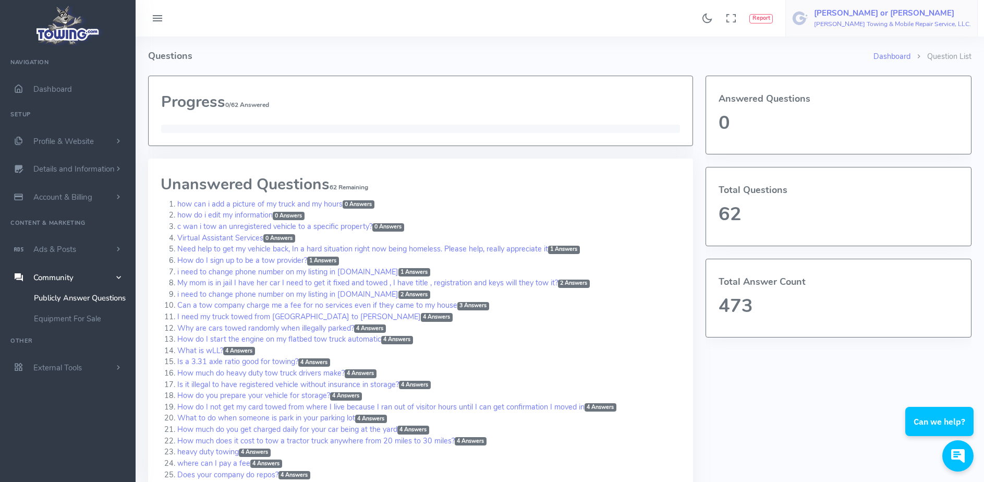
click at [891, 6] on link "[PERSON_NAME] or [PERSON_NAME] Towing & Mobile Repair Service, LLC." at bounding box center [882, 18] width 193 height 37
click at [890, 10] on h5 "[PERSON_NAME] or [PERSON_NAME]" at bounding box center [892, 13] width 157 height 8
click at [896, 66] on span "Account Settings" at bounding box center [867, 63] width 57 height 10
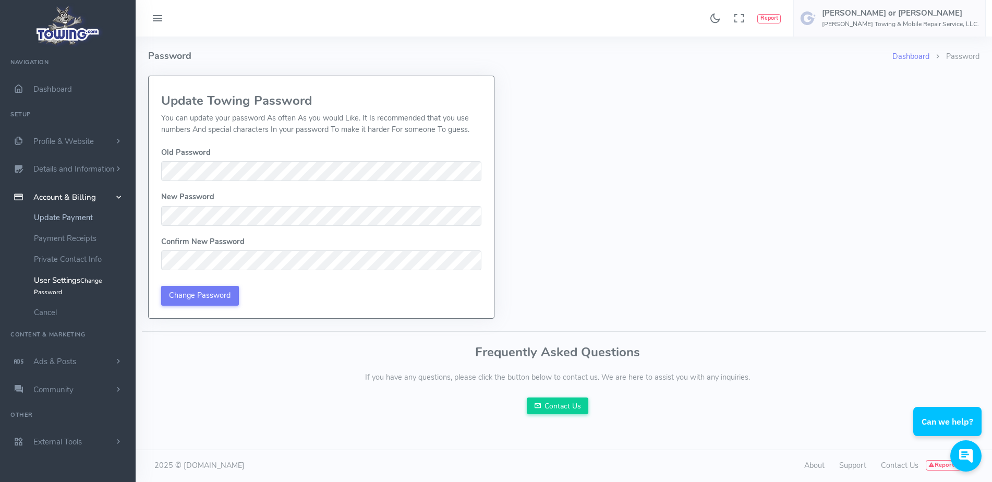
click at [55, 222] on link "Update Payment" at bounding box center [81, 217] width 110 height 21
click at [52, 213] on link "Update Payment" at bounding box center [81, 217] width 110 height 21
click at [63, 239] on link "Payment Receipts" at bounding box center [81, 238] width 110 height 21
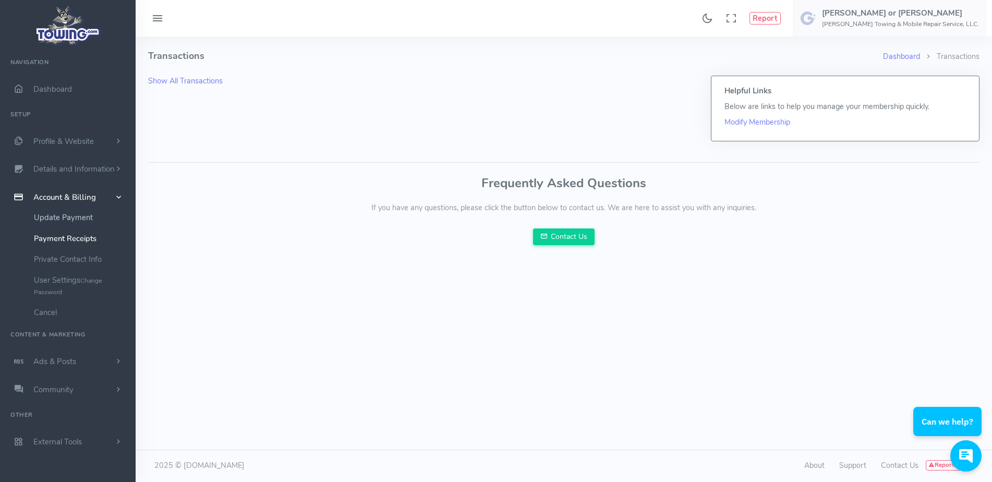
click at [51, 220] on link "Update Payment" at bounding box center [81, 217] width 110 height 21
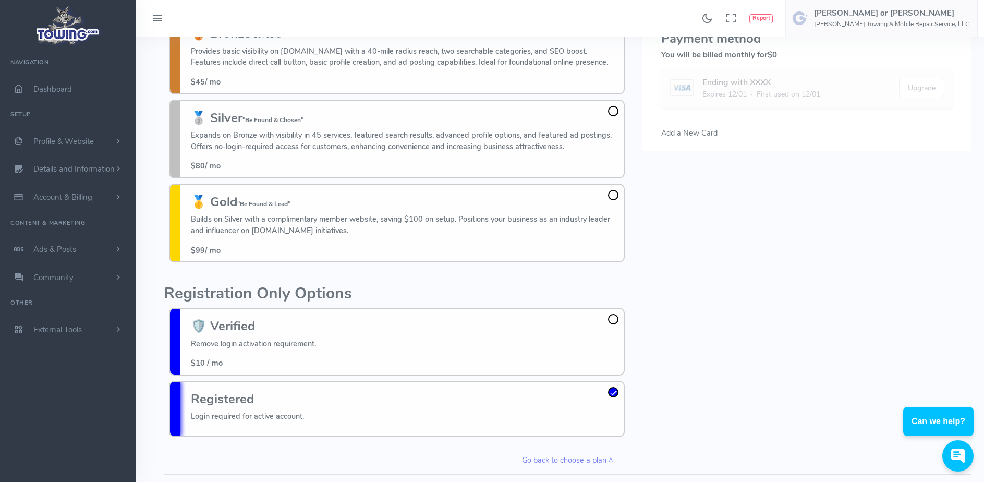
scroll to position [157, 0]
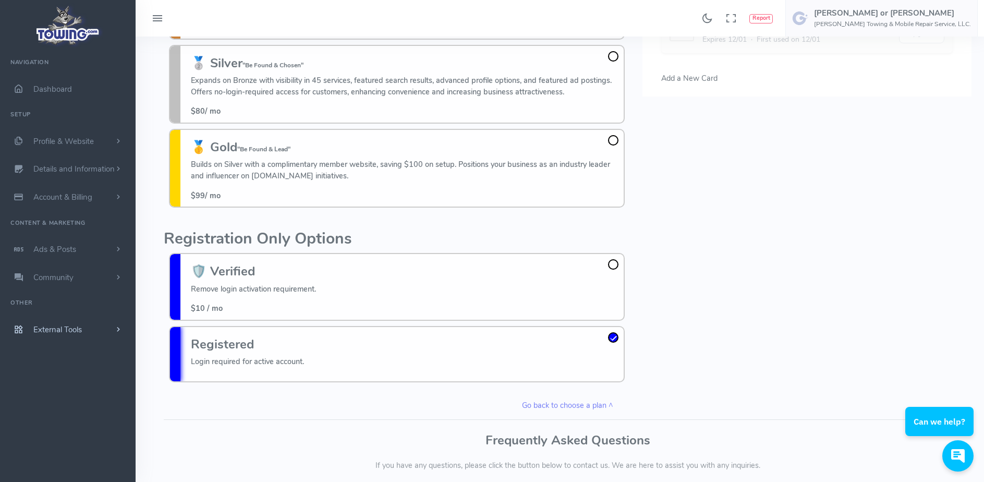
click at [46, 331] on span "External Tools" at bounding box center [57, 329] width 49 height 10
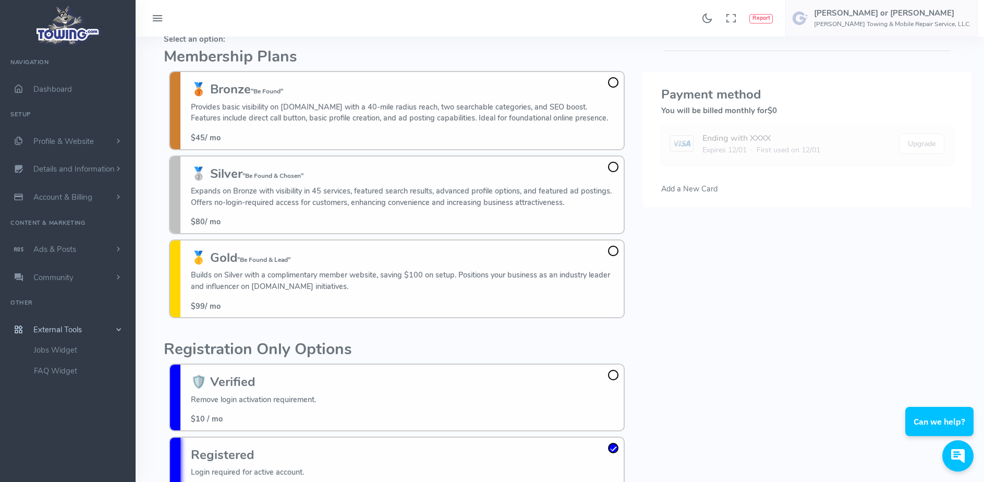
scroll to position [0, 0]
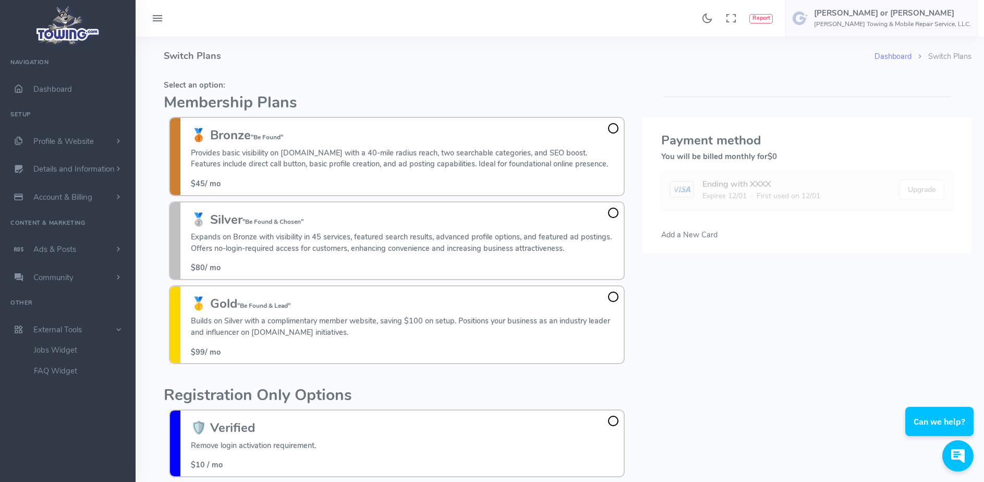
click at [55, 40] on img at bounding box center [68, 25] width 70 height 44
click at [909, 17] on h5 "[PERSON_NAME] or [PERSON_NAME]" at bounding box center [892, 13] width 157 height 8
click at [862, 104] on span "Logout" at bounding box center [850, 99] width 23 height 10
